Goal: Task Accomplishment & Management: Complete application form

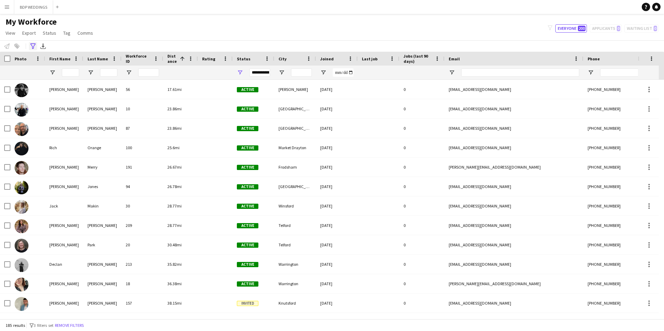
click at [34, 46] on icon at bounding box center [32, 46] width 5 height 6
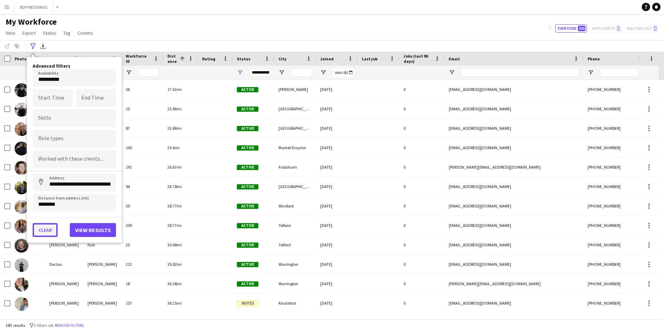
click at [41, 229] on button "Clear" at bounding box center [45, 230] width 25 height 14
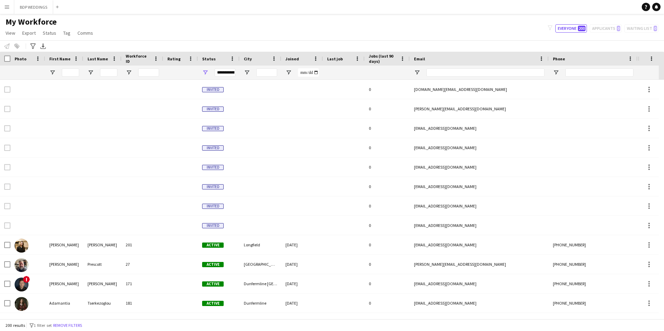
click at [293, 57] on span "Joined" at bounding box center [293, 58] width 14 height 5
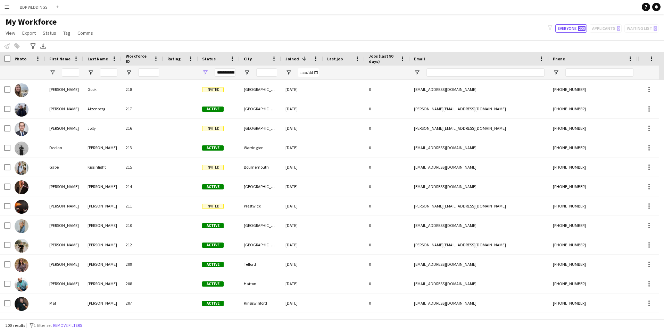
click at [7, 7] on app-icon "Menu" at bounding box center [7, 7] width 6 height 6
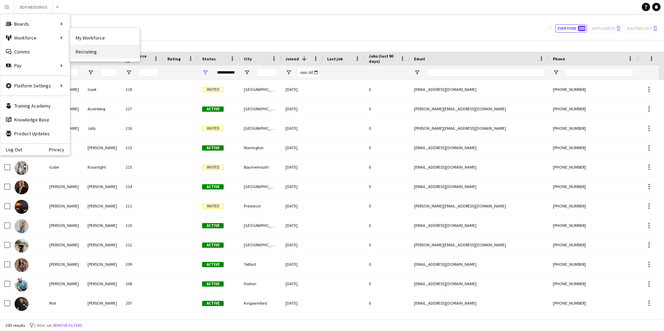
click at [95, 52] on link "Recruiting" at bounding box center [104, 52] width 69 height 14
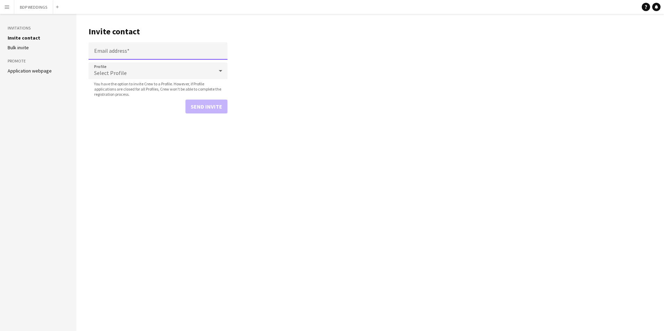
click at [106, 53] on input "Email address" at bounding box center [158, 50] width 139 height 17
paste input "**********"
type input "**********"
click at [110, 72] on span "Select Profile" at bounding box center [110, 72] width 33 height 7
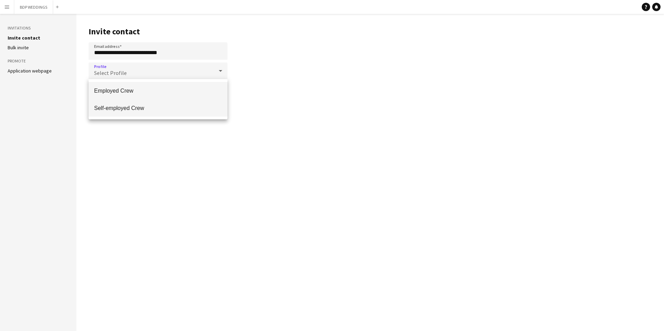
click at [113, 108] on span "Self-employed Crew" at bounding box center [158, 108] width 128 height 7
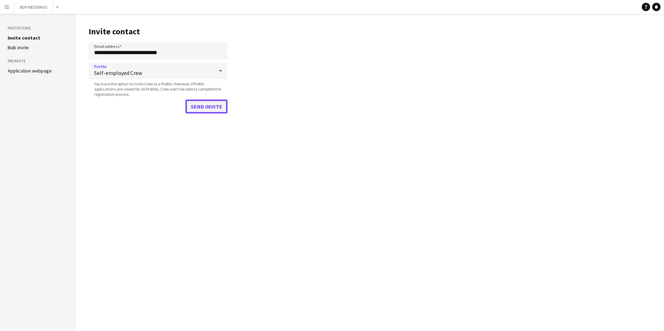
click at [204, 110] on button "Send invite" at bounding box center [206, 107] width 42 height 14
